Goal: Task Accomplishment & Management: Manage account settings

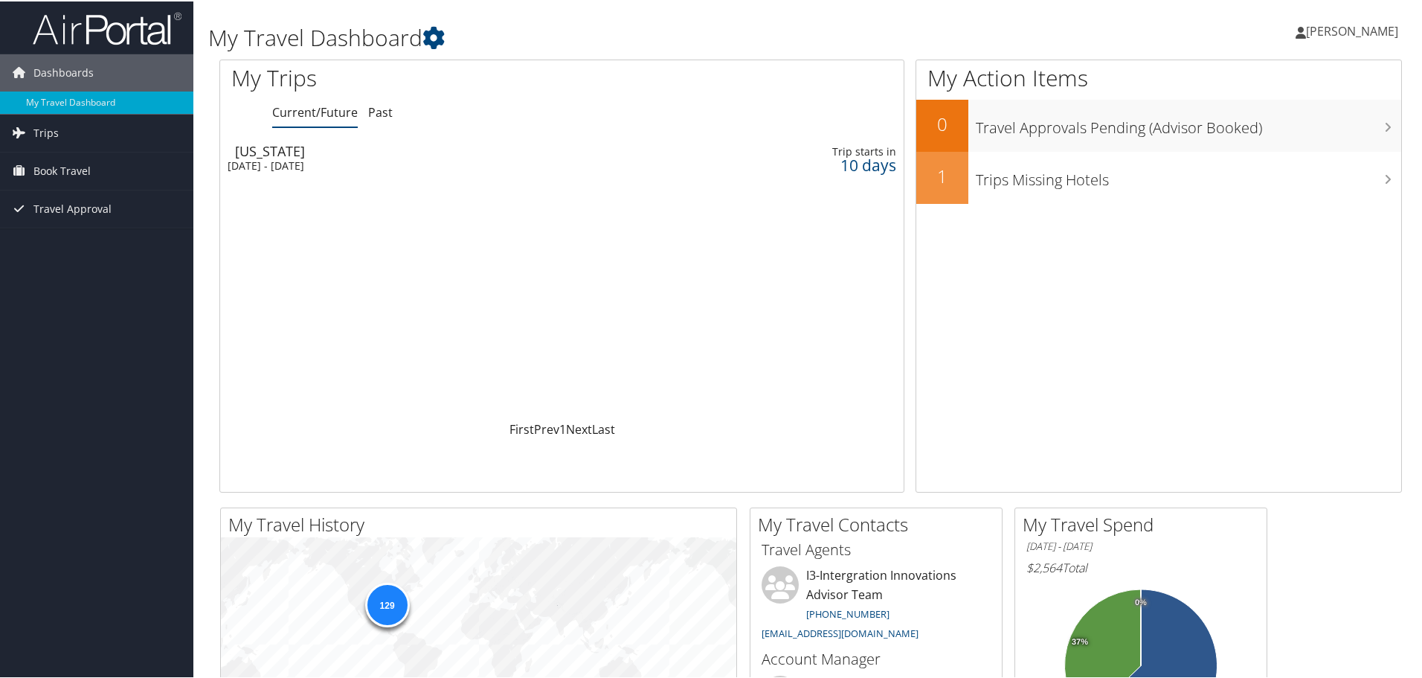
click at [1344, 30] on span "[PERSON_NAME]" at bounding box center [1352, 30] width 92 height 16
click at [1307, 131] on link "View Travel Profile" at bounding box center [1313, 132] width 166 height 25
